Goal: Task Accomplishment & Management: Manage account settings

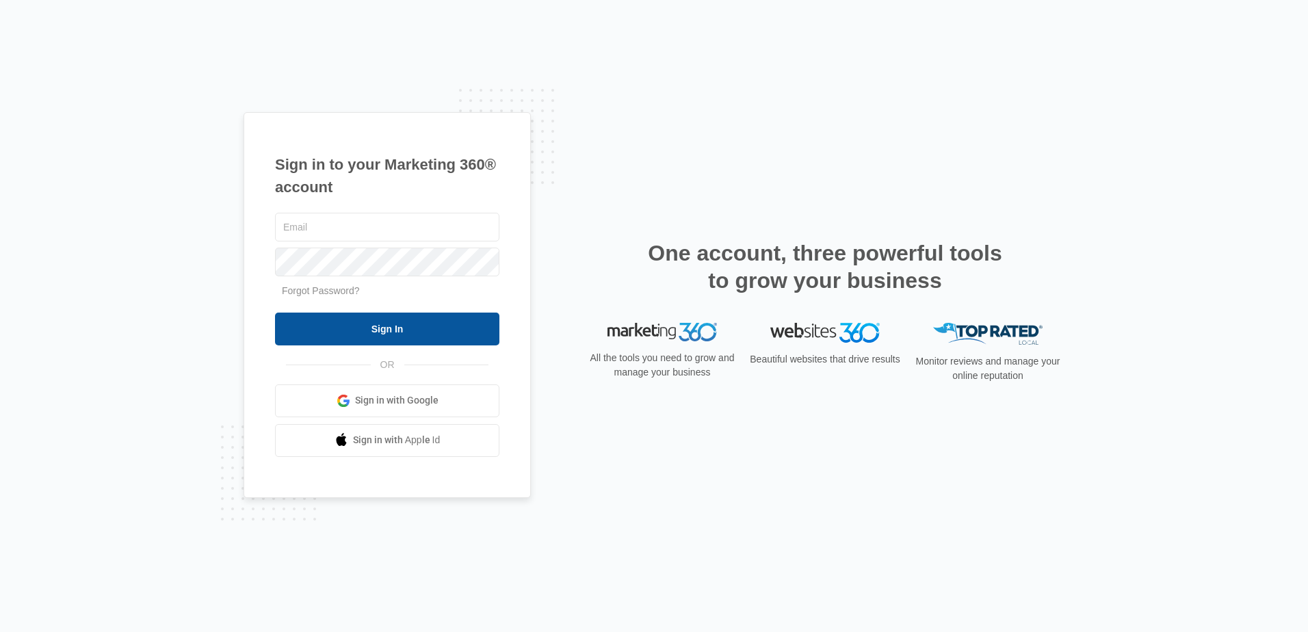
type input "[EMAIL_ADDRESS][DOMAIN_NAME]"
click at [405, 328] on input "Sign In" at bounding box center [387, 329] width 224 height 33
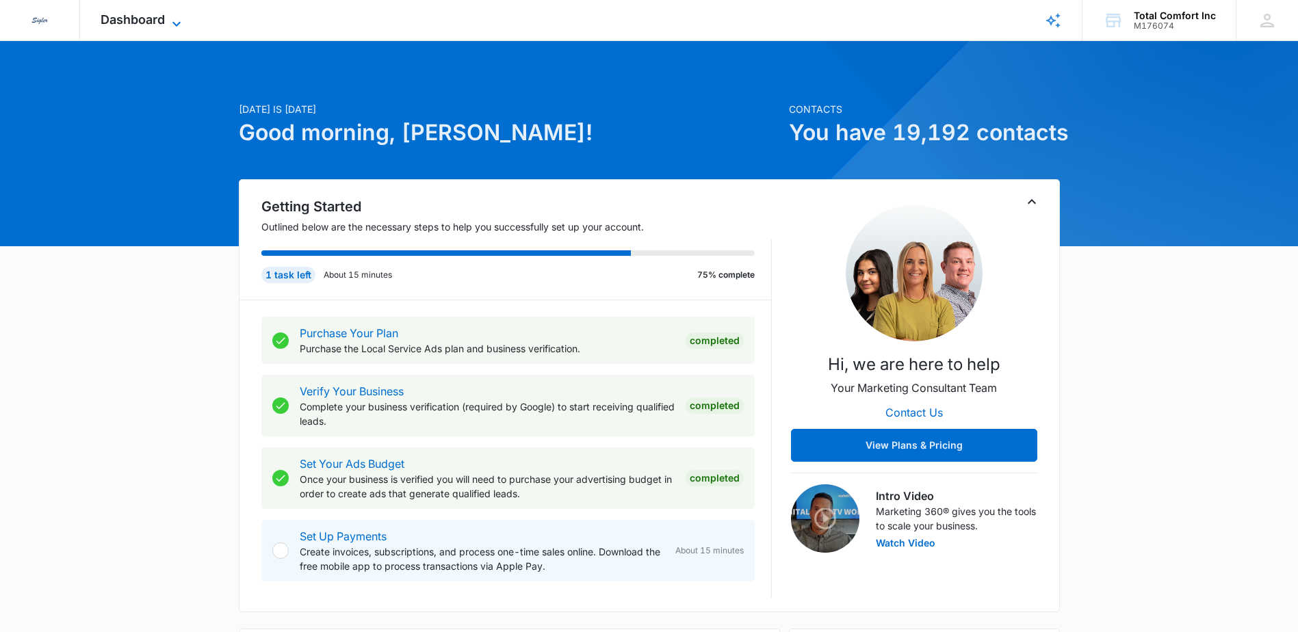
click at [176, 23] on icon at bounding box center [176, 24] width 16 height 16
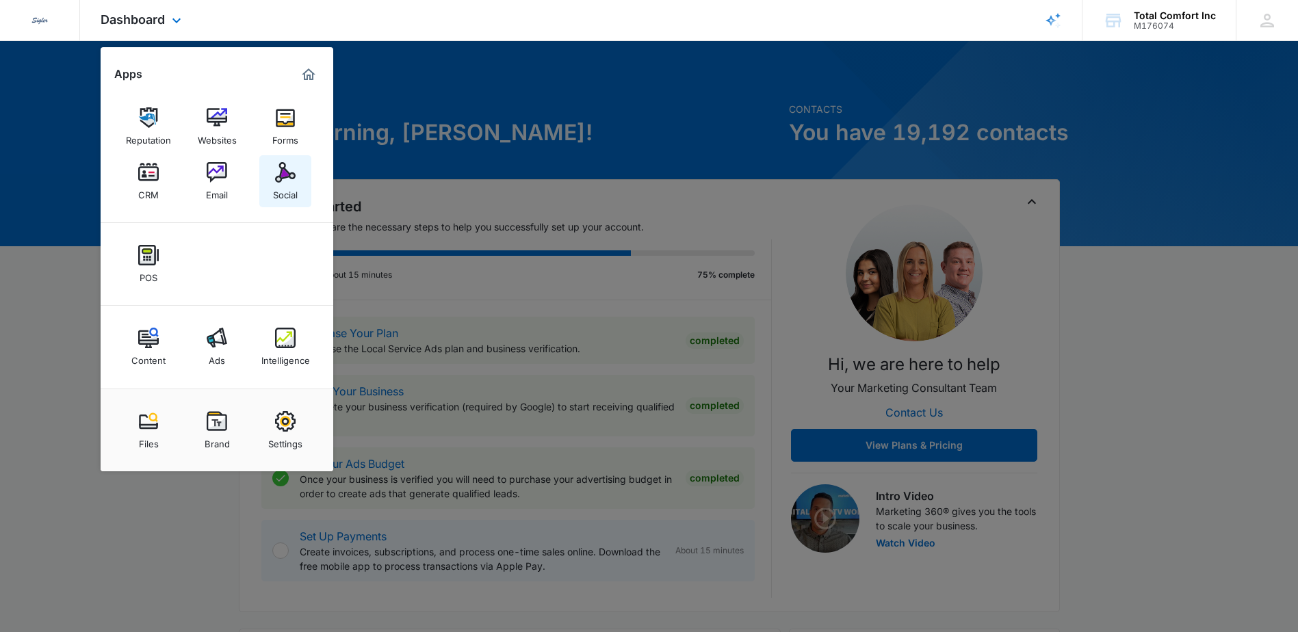
click at [295, 177] on img at bounding box center [285, 172] width 21 height 21
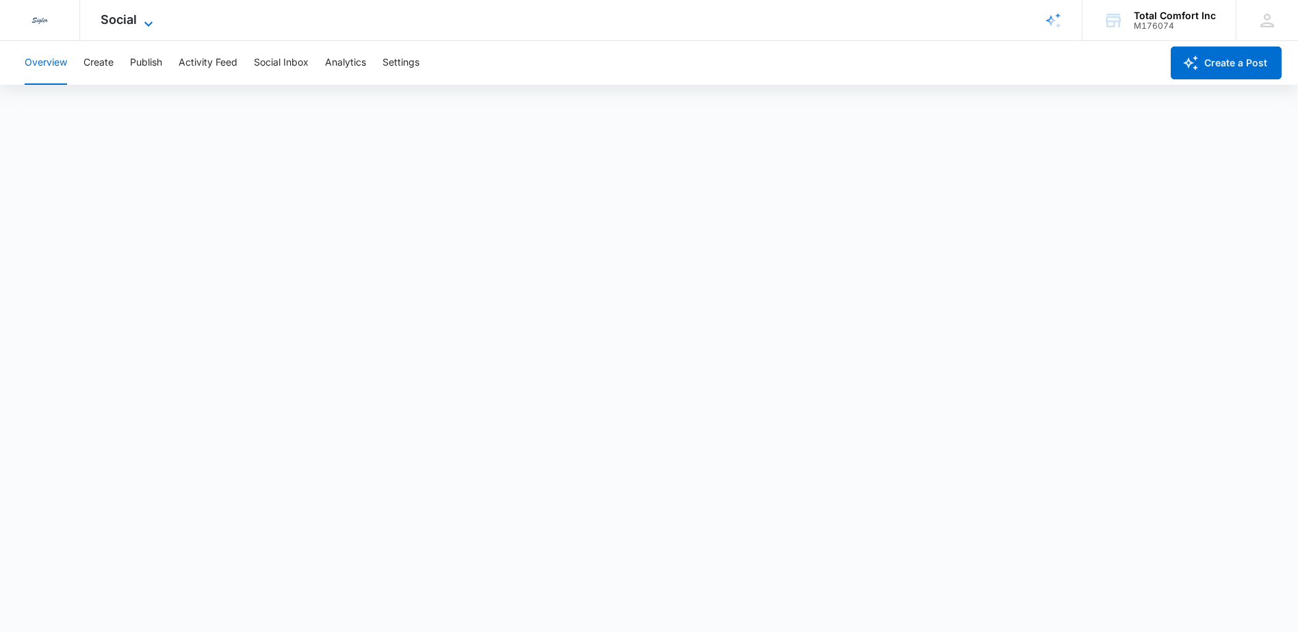
click at [144, 18] on icon at bounding box center [148, 24] width 16 height 16
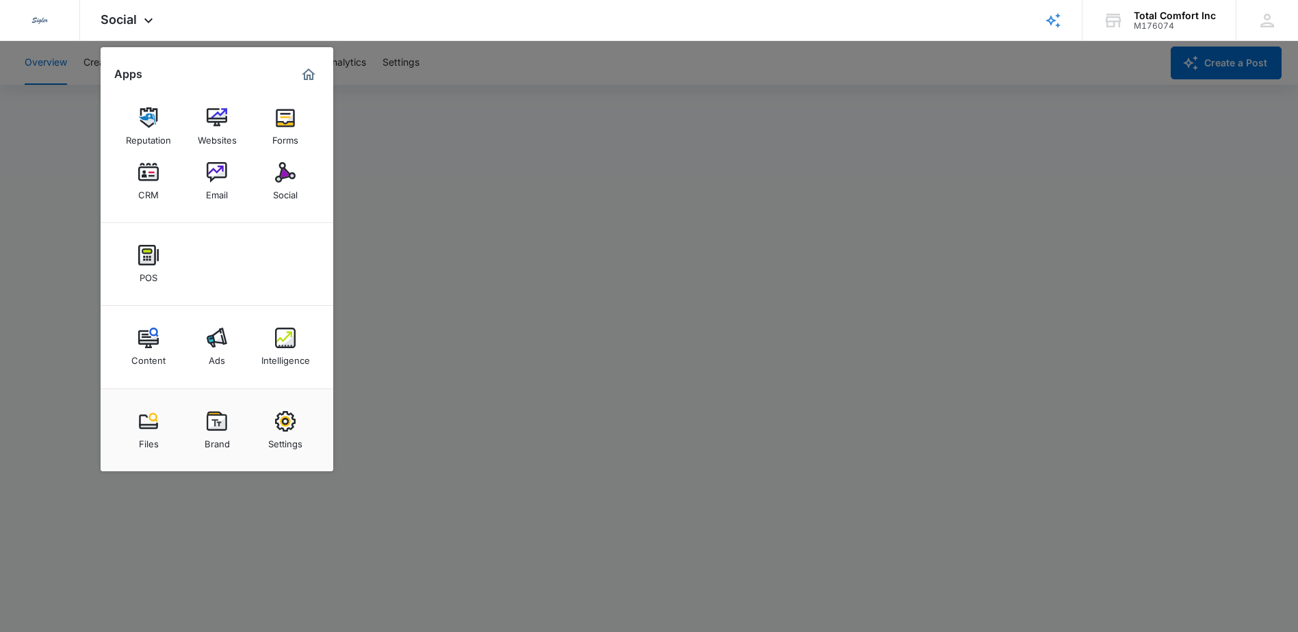
click at [426, 172] on div at bounding box center [649, 316] width 1298 height 632
